Goal: Task Accomplishment & Management: Use online tool/utility

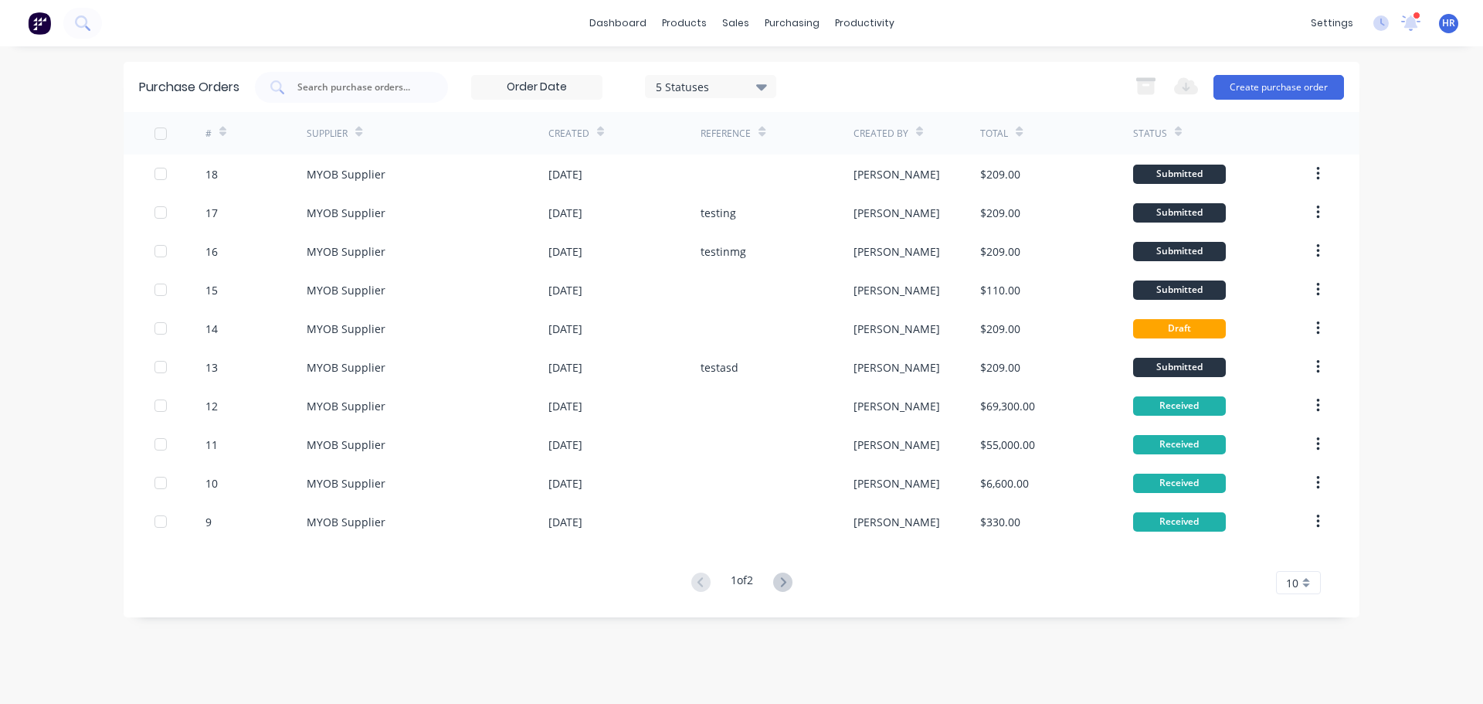
click at [513, 63] on div "Purchase Orders 5 Statuses 5 Statuses Export to Excel (XLSX) Create purchase or…" at bounding box center [742, 87] width 1236 height 50
click at [774, 63] on link "Sales Orders" at bounding box center [817, 73] width 205 height 31
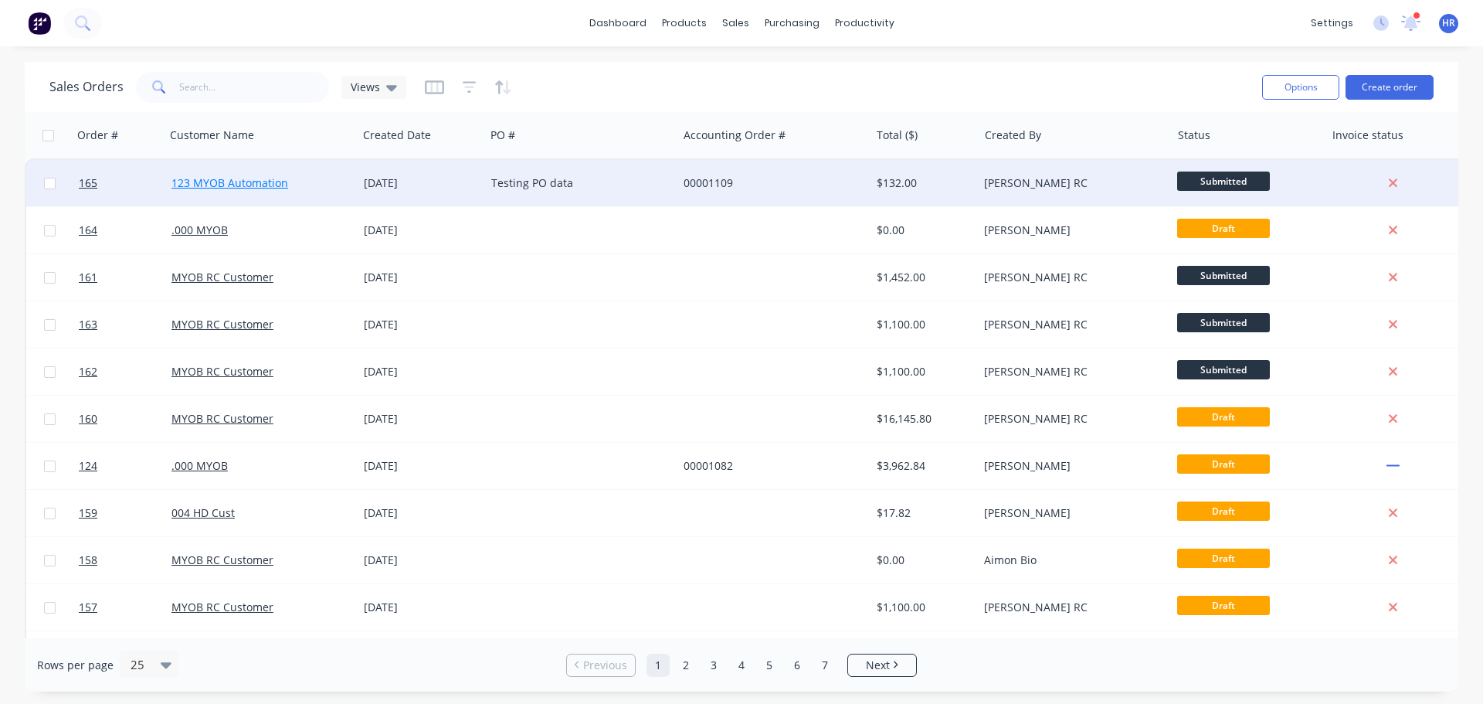
click at [223, 183] on link "123 MYOB Automation" at bounding box center [230, 182] width 117 height 15
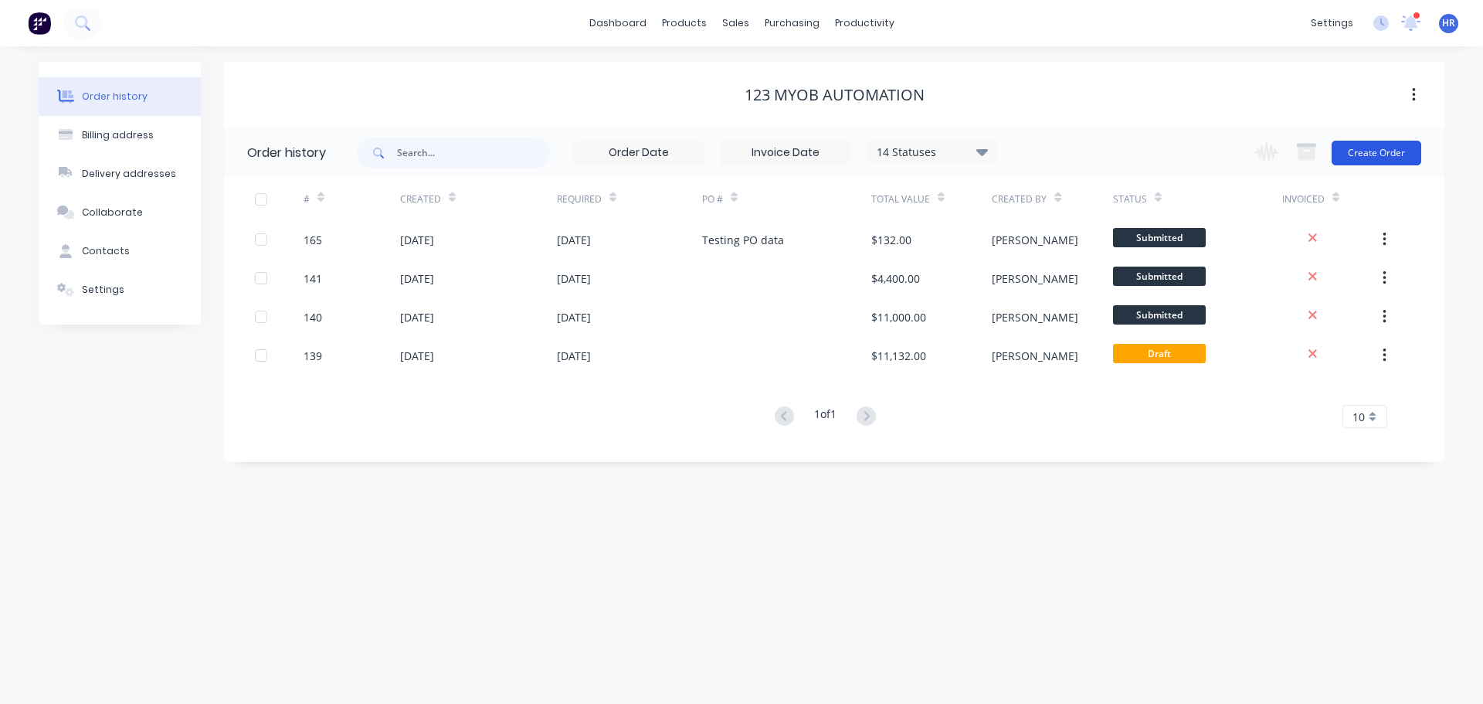
click at [1400, 148] on button "Create Order" at bounding box center [1377, 153] width 90 height 25
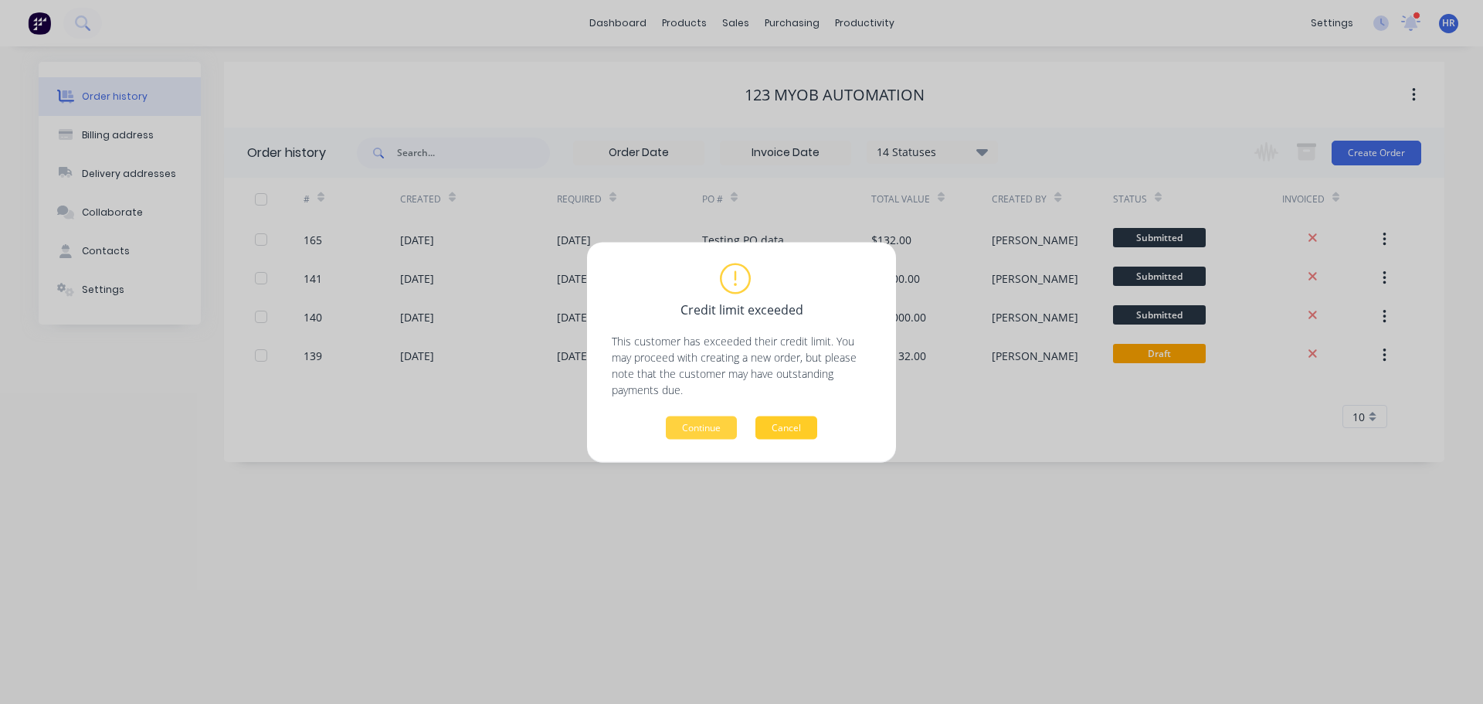
click at [794, 423] on button "Cancel" at bounding box center [787, 427] width 62 height 23
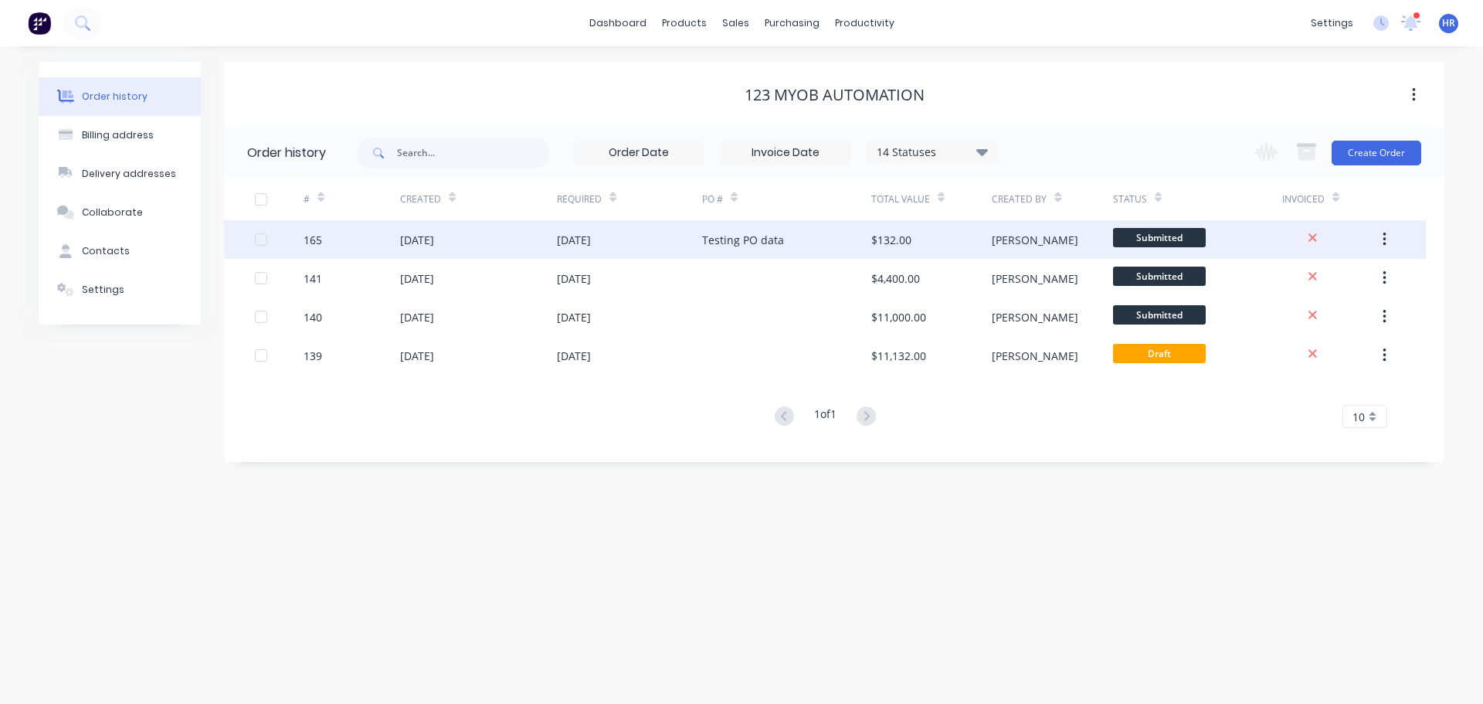
click at [591, 239] on div "[DATE]" at bounding box center [574, 240] width 34 height 16
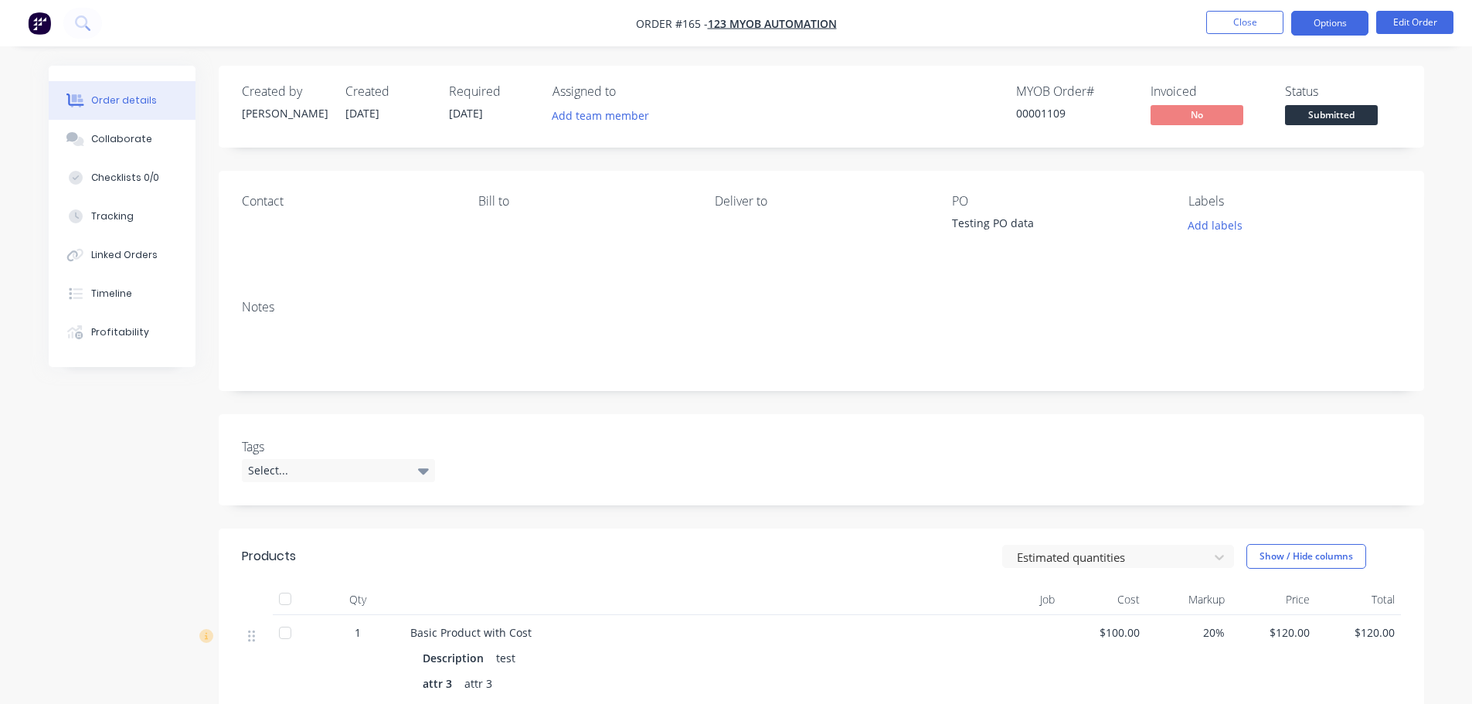
click at [1353, 29] on button "Options" at bounding box center [1329, 23] width 77 height 25
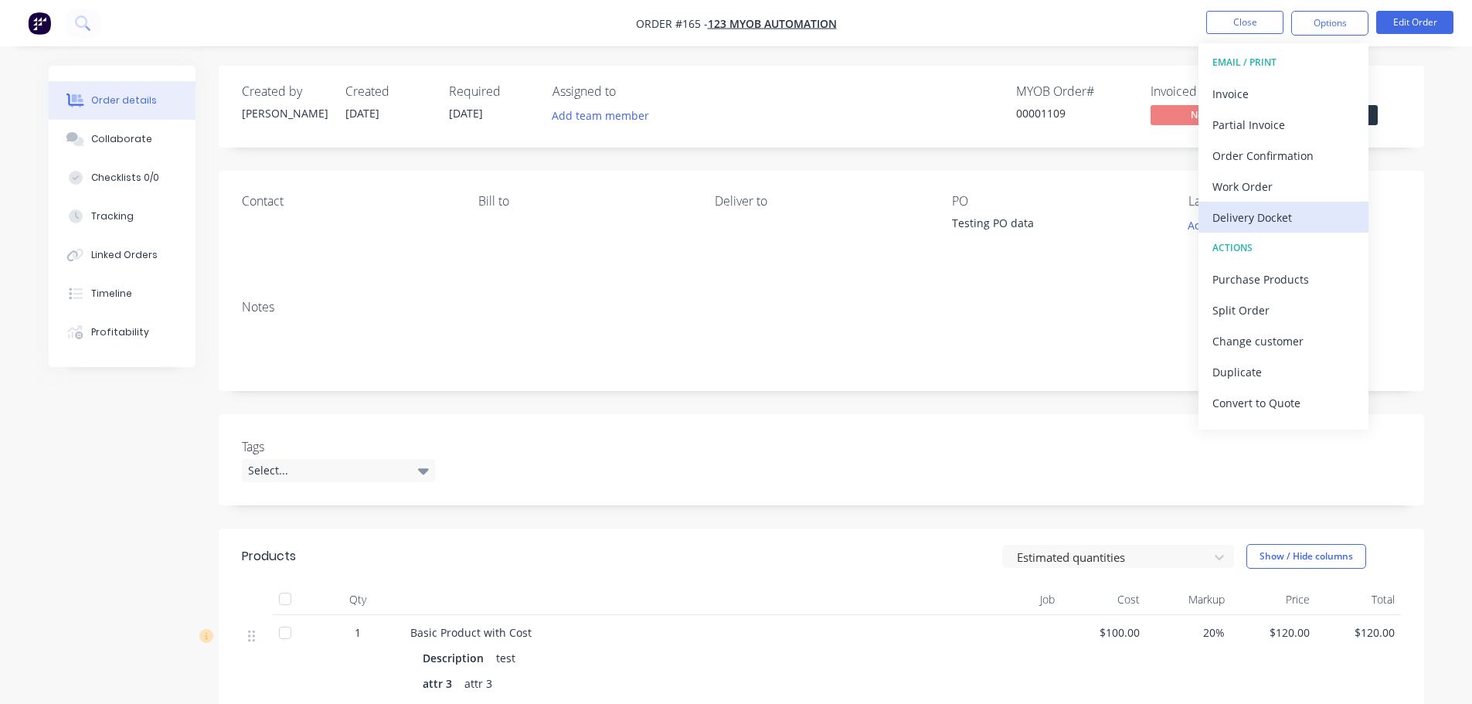
click at [1274, 202] on button "Delivery Docket" at bounding box center [1283, 217] width 170 height 31
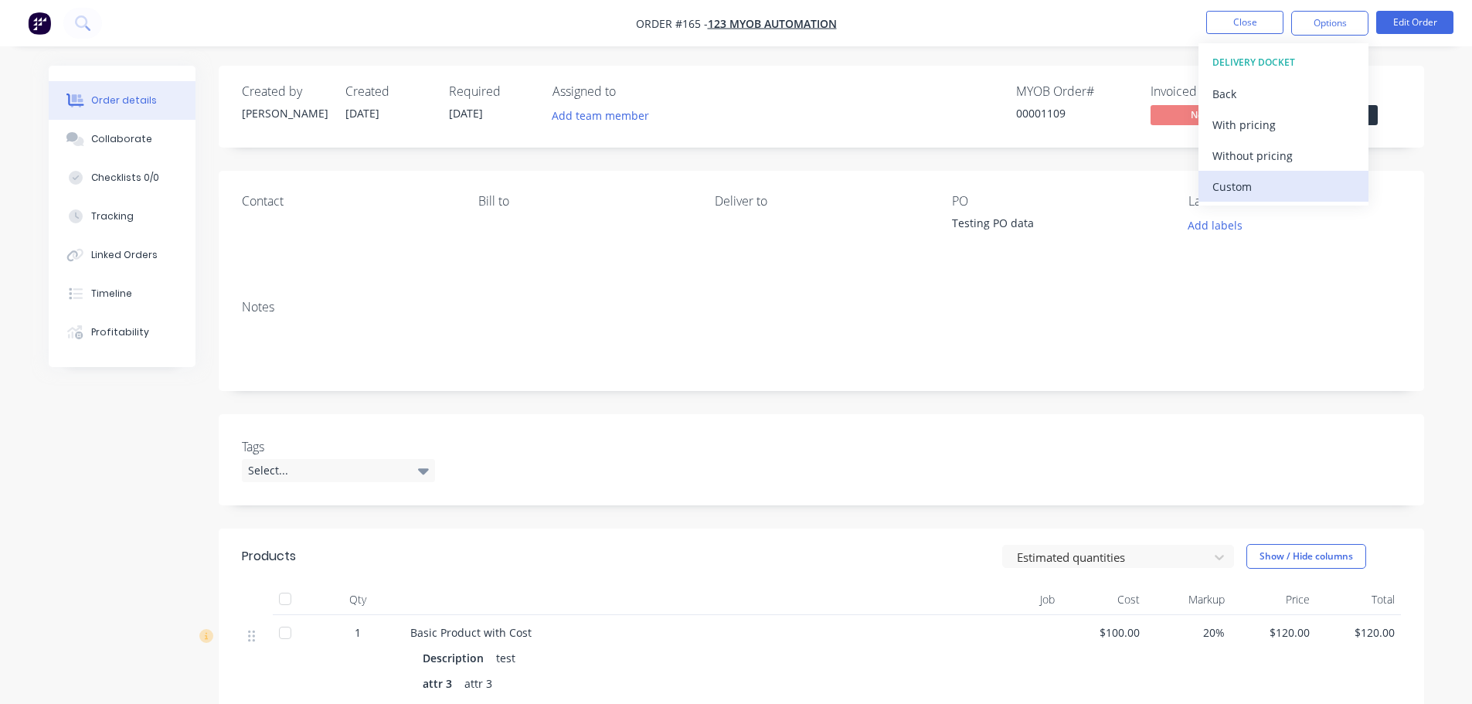
click at [1274, 181] on div "Custom" at bounding box center [1283, 186] width 142 height 22
click at [1276, 134] on div "With pricing" at bounding box center [1283, 125] width 142 height 22
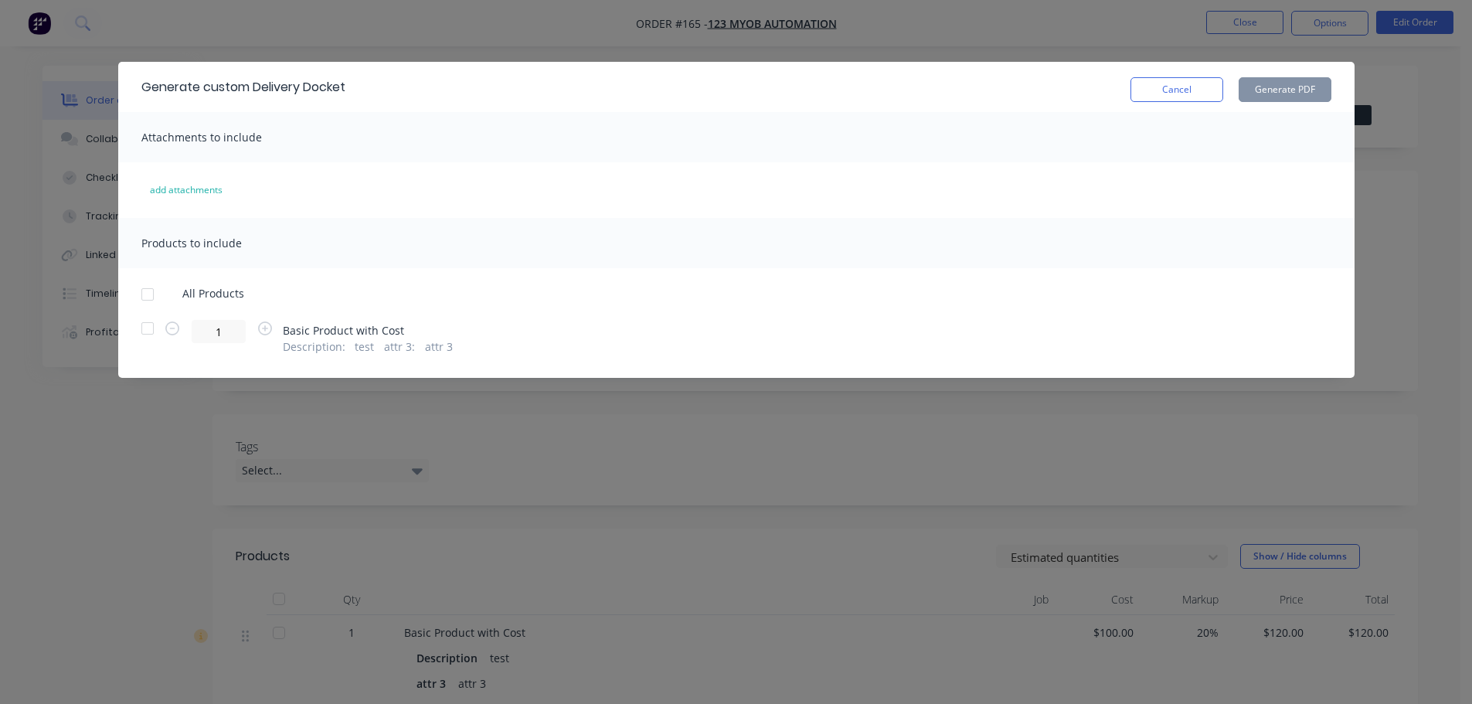
click at [151, 292] on div at bounding box center [147, 294] width 31 height 31
click at [175, 182] on button "add attachments" at bounding box center [186, 190] width 105 height 25
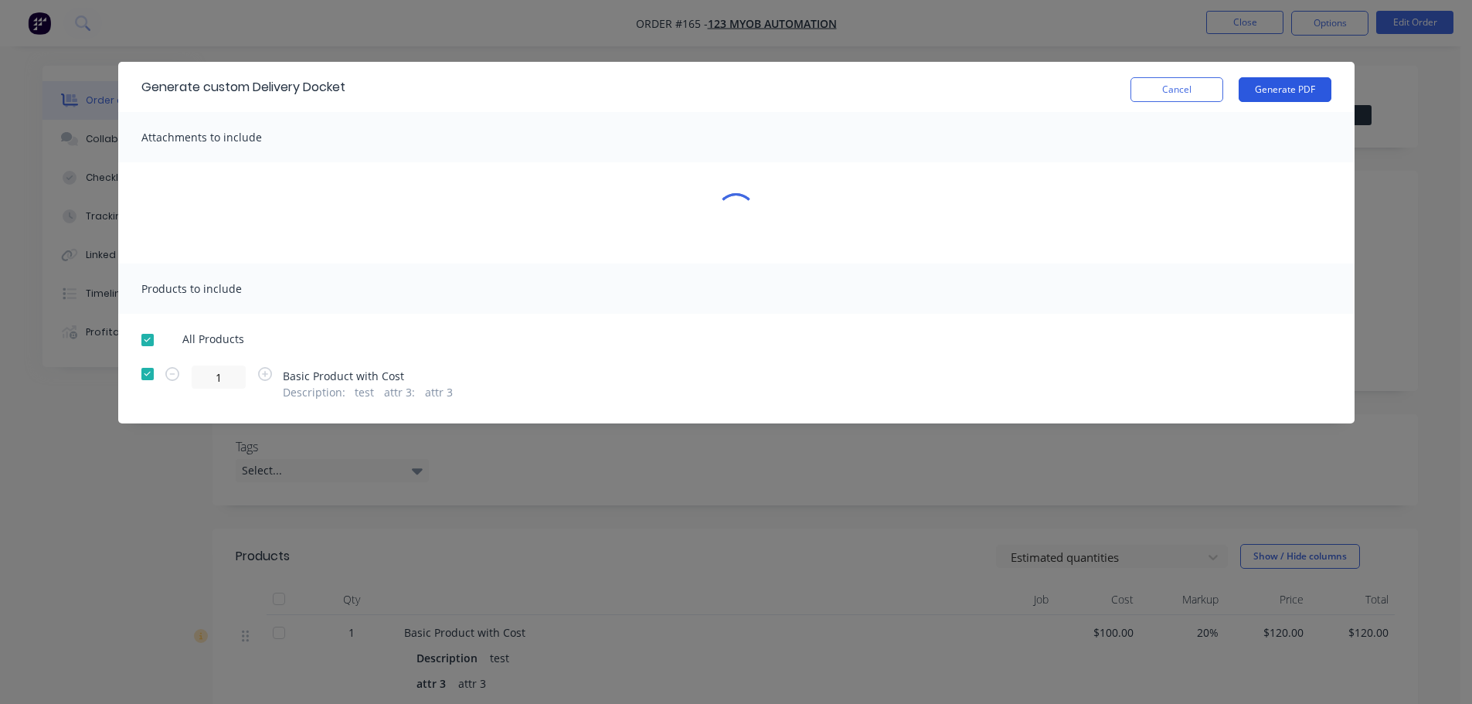
click at [1300, 89] on button "Generate PDF" at bounding box center [1285, 89] width 93 height 25
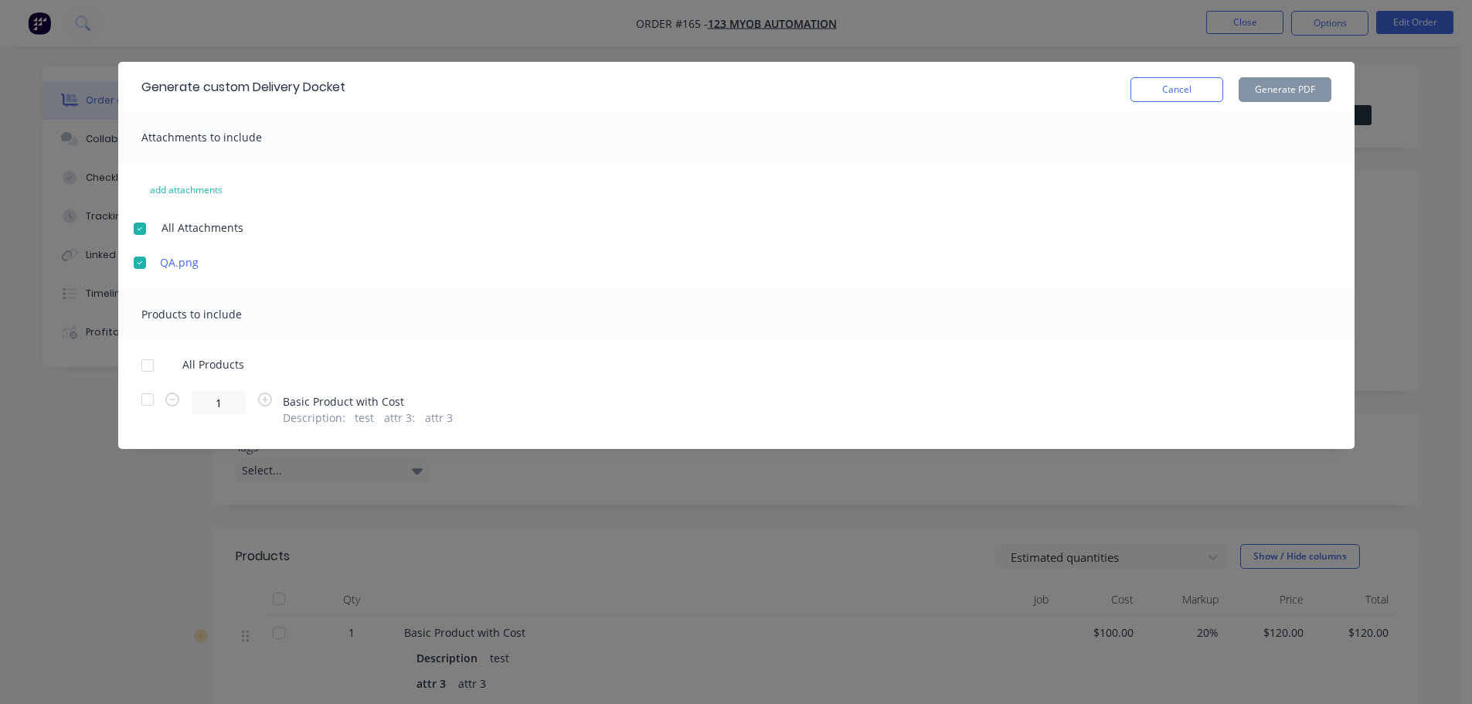
click at [152, 374] on div at bounding box center [147, 365] width 31 height 31
click at [1304, 84] on button "Generate PDF" at bounding box center [1285, 89] width 93 height 25
click at [1208, 89] on button "Cancel" at bounding box center [1176, 89] width 93 height 25
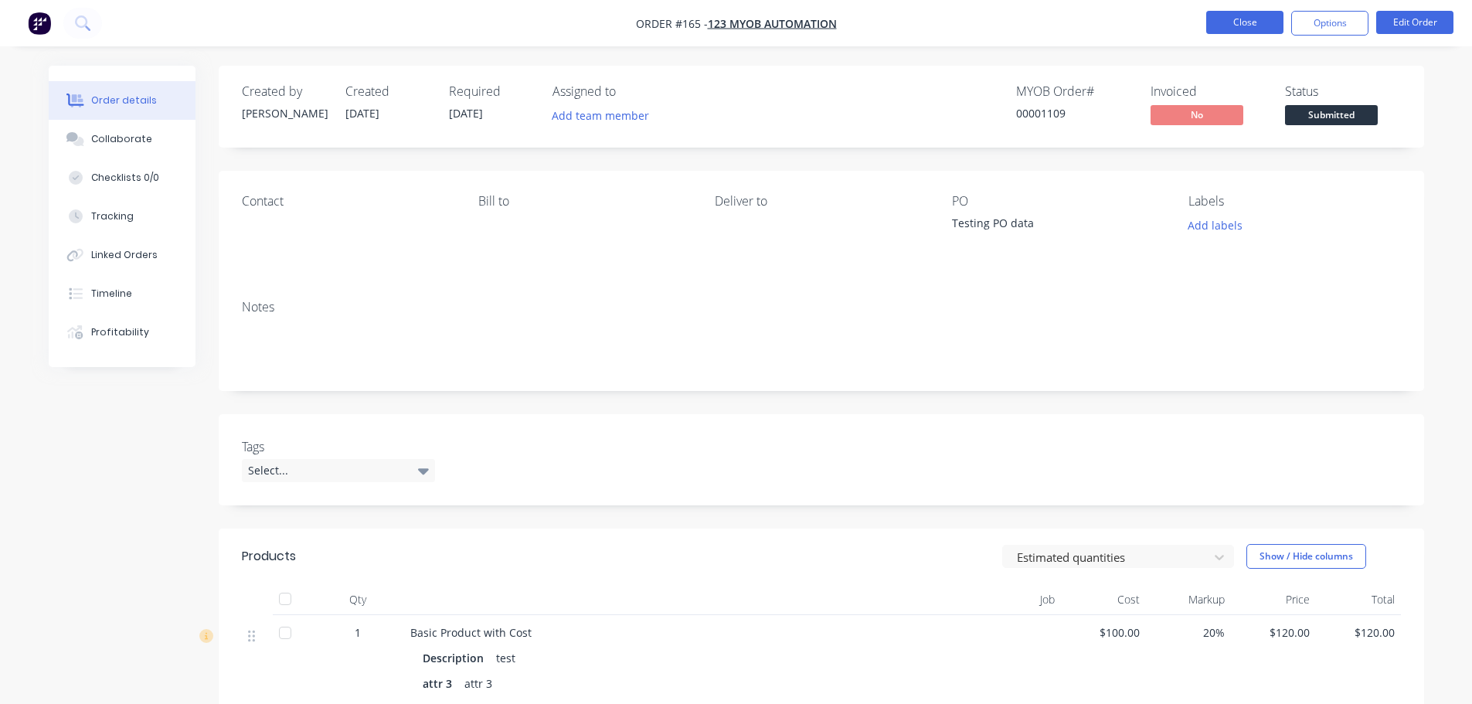
click at [1213, 19] on button "Close" at bounding box center [1244, 22] width 77 height 23
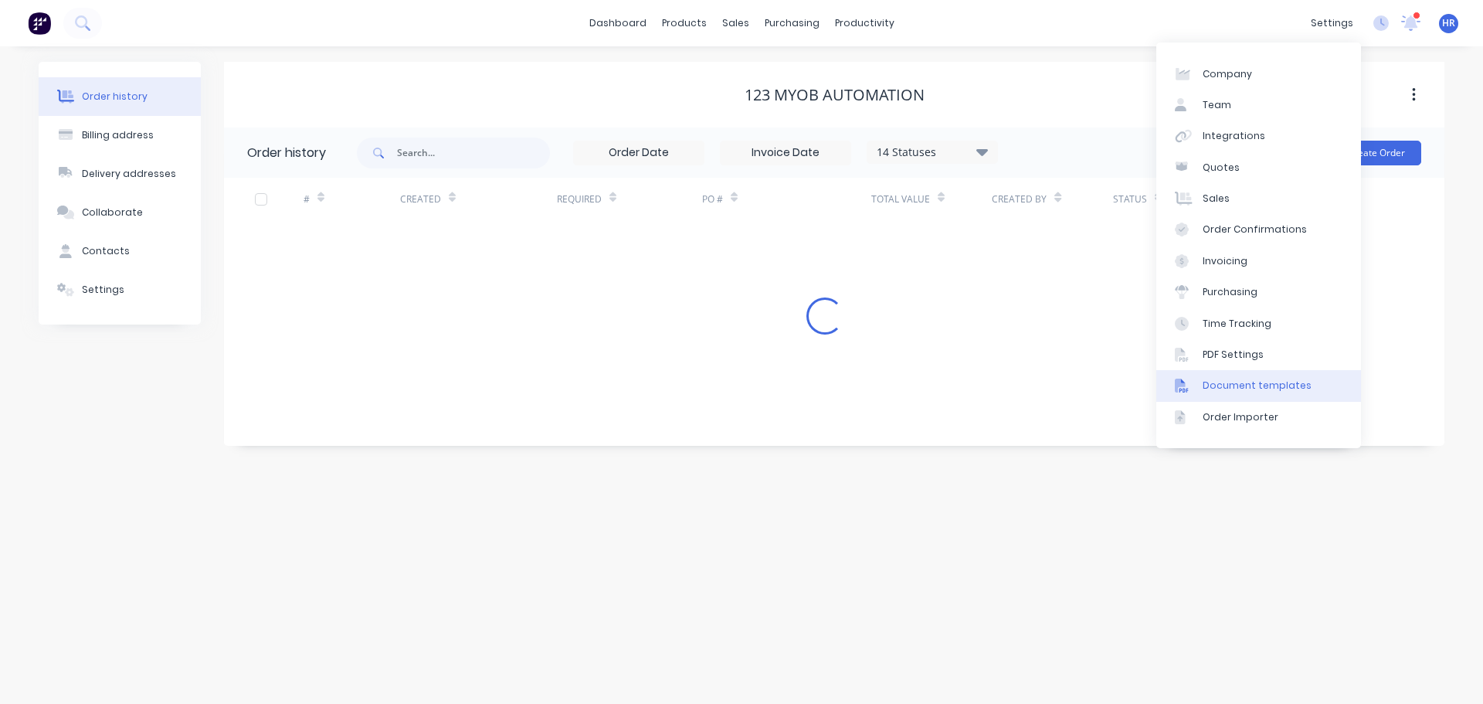
click at [1309, 386] on link "Document templates" at bounding box center [1259, 385] width 205 height 31
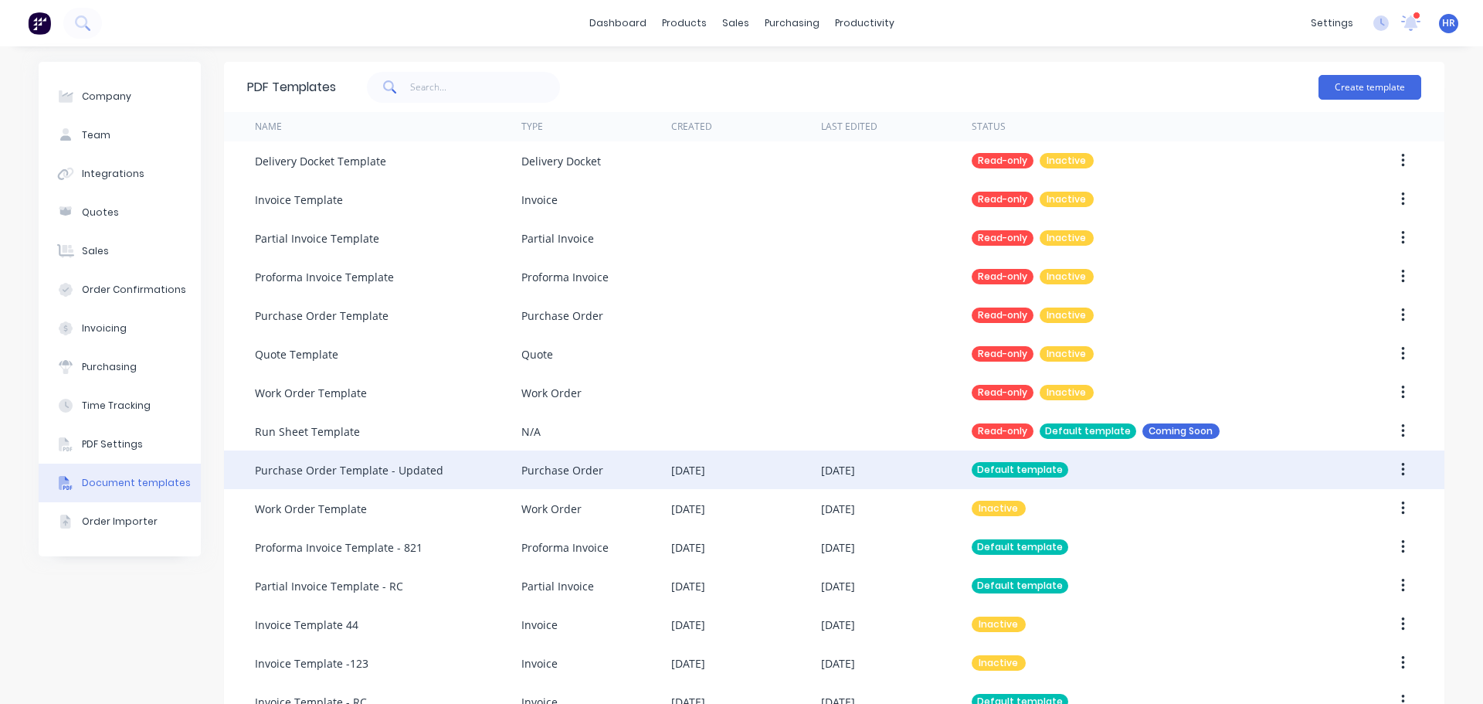
click at [664, 471] on div "Purchase Order" at bounding box center [597, 469] width 150 height 39
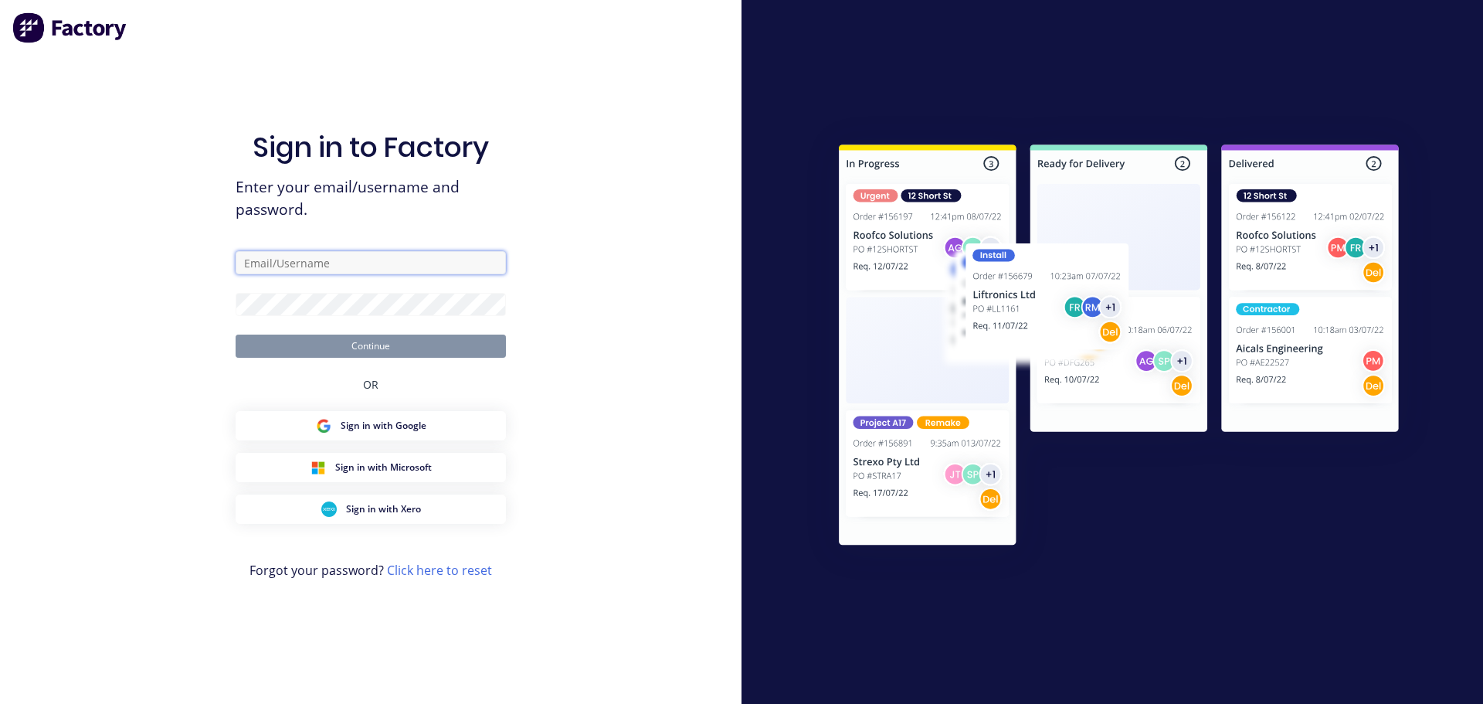
click at [335, 253] on input "text" at bounding box center [371, 262] width 270 height 23
type input "harold+prodtest@factory.app"
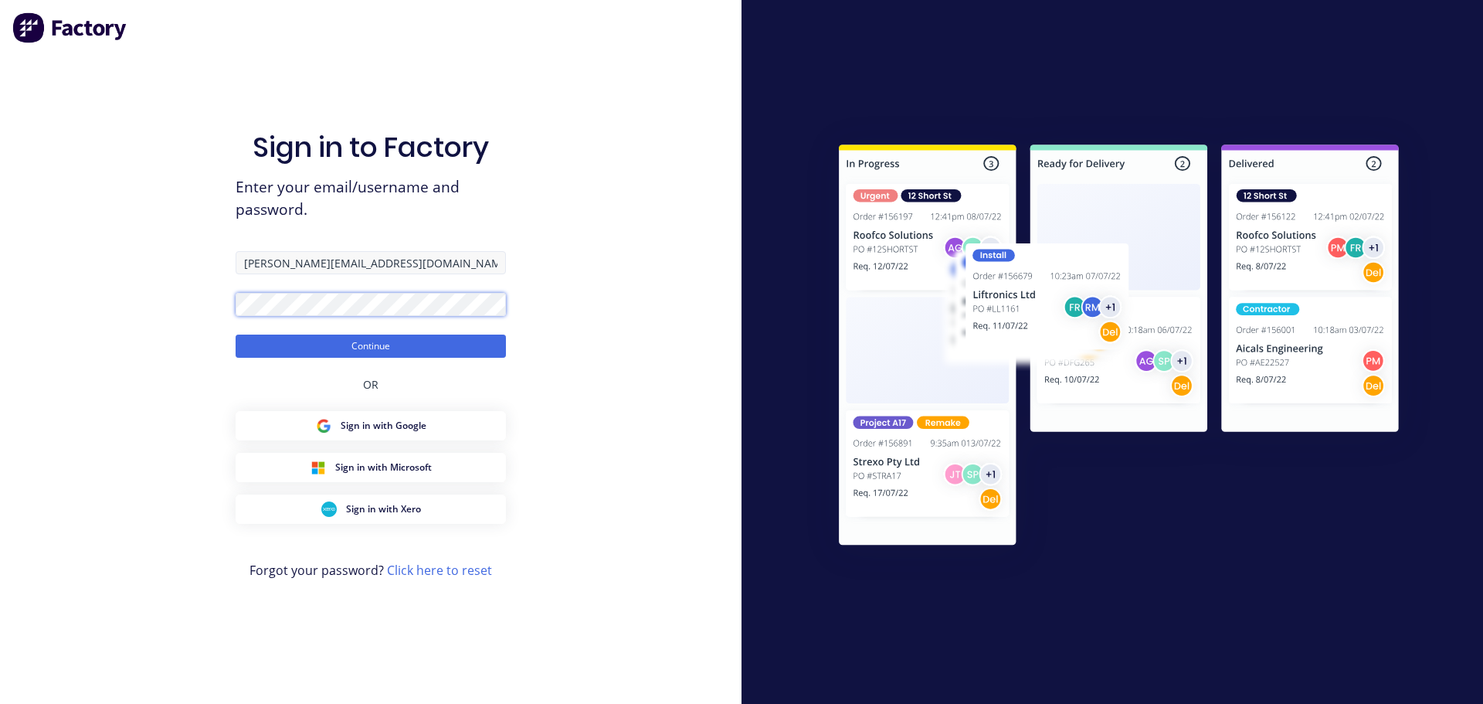
click at [236, 335] on button "Continue" at bounding box center [371, 346] width 270 height 23
